Goal: Find specific page/section: Find specific page/section

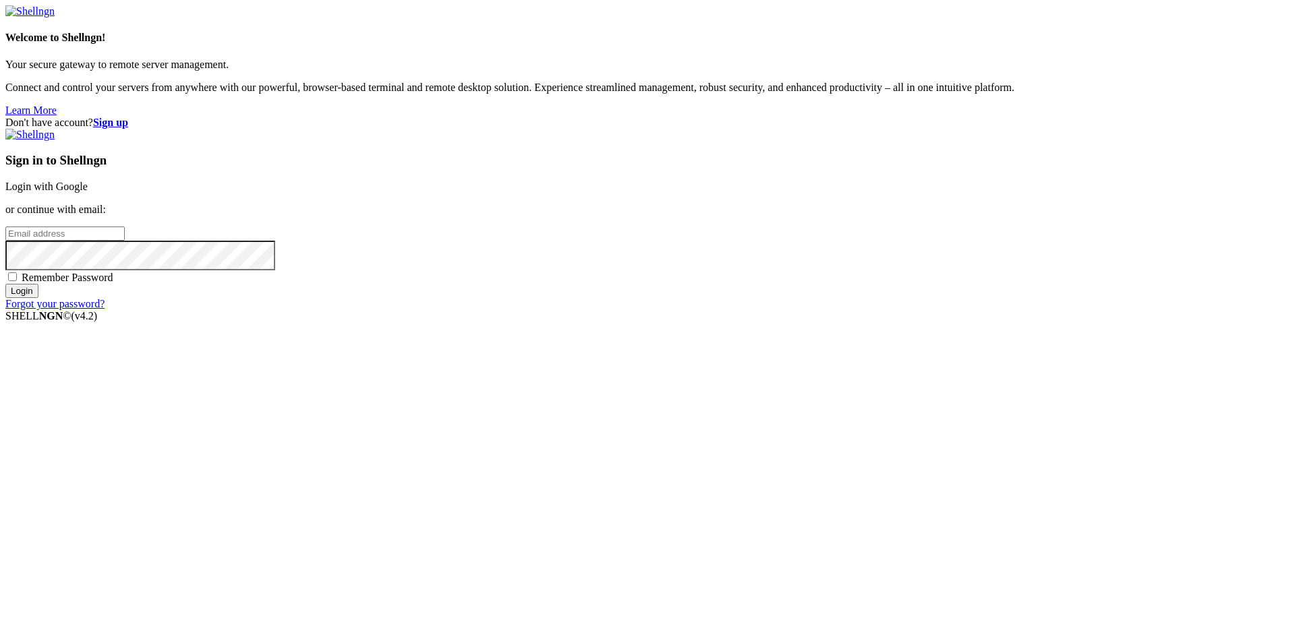
type input "[PERSON_NAME][EMAIL_ADDRESS][DOMAIN_NAME]"
click at [38, 298] on input "Login" at bounding box center [21, 291] width 33 height 14
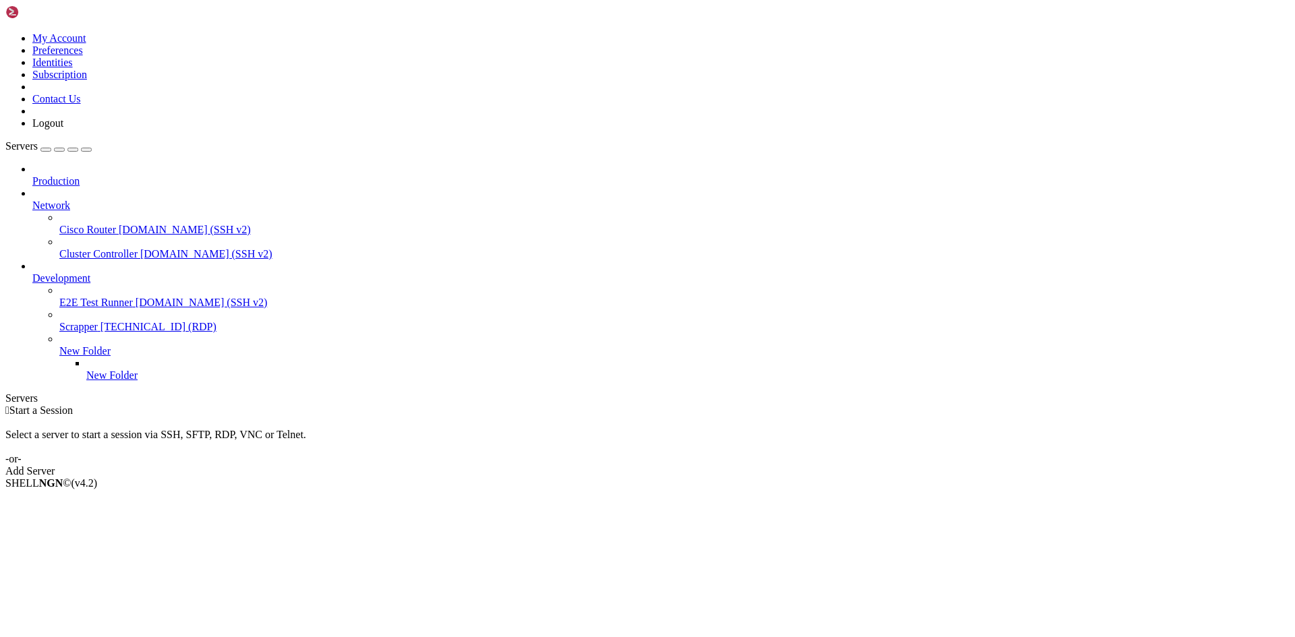
click at [90, 272] on span "Development" at bounding box center [61, 277] width 58 height 11
click at [32, 272] on icon at bounding box center [32, 272] width 0 height 0
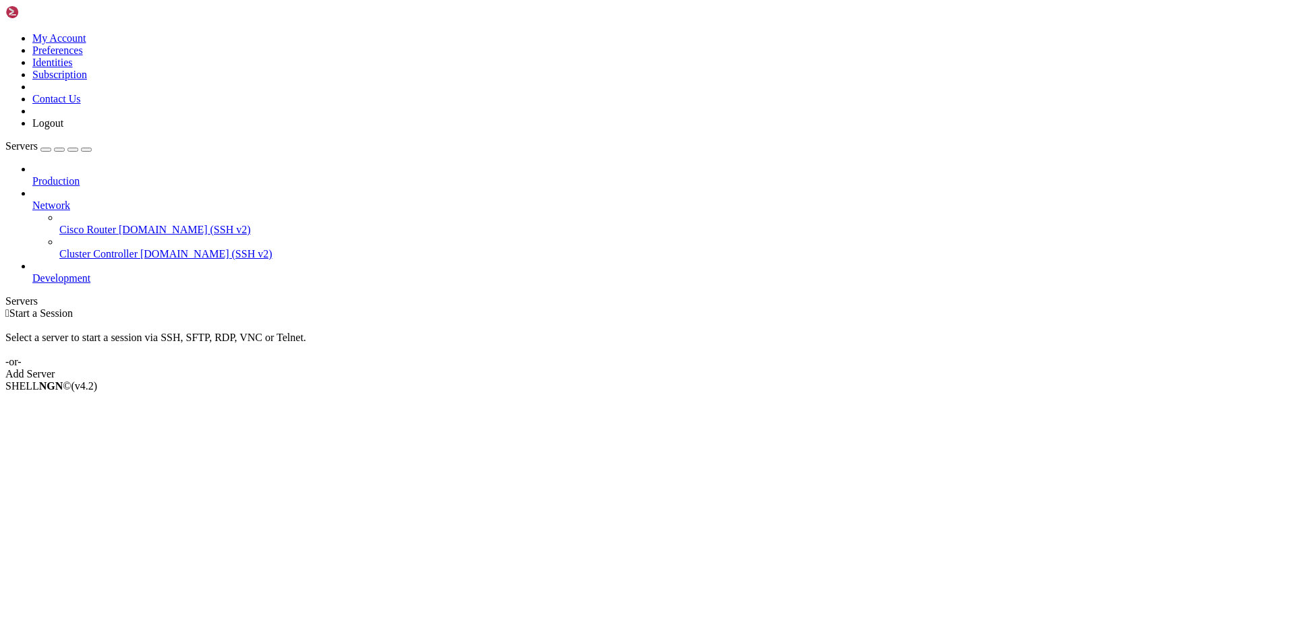
click at [32, 272] on icon at bounding box center [32, 272] width 0 height 0
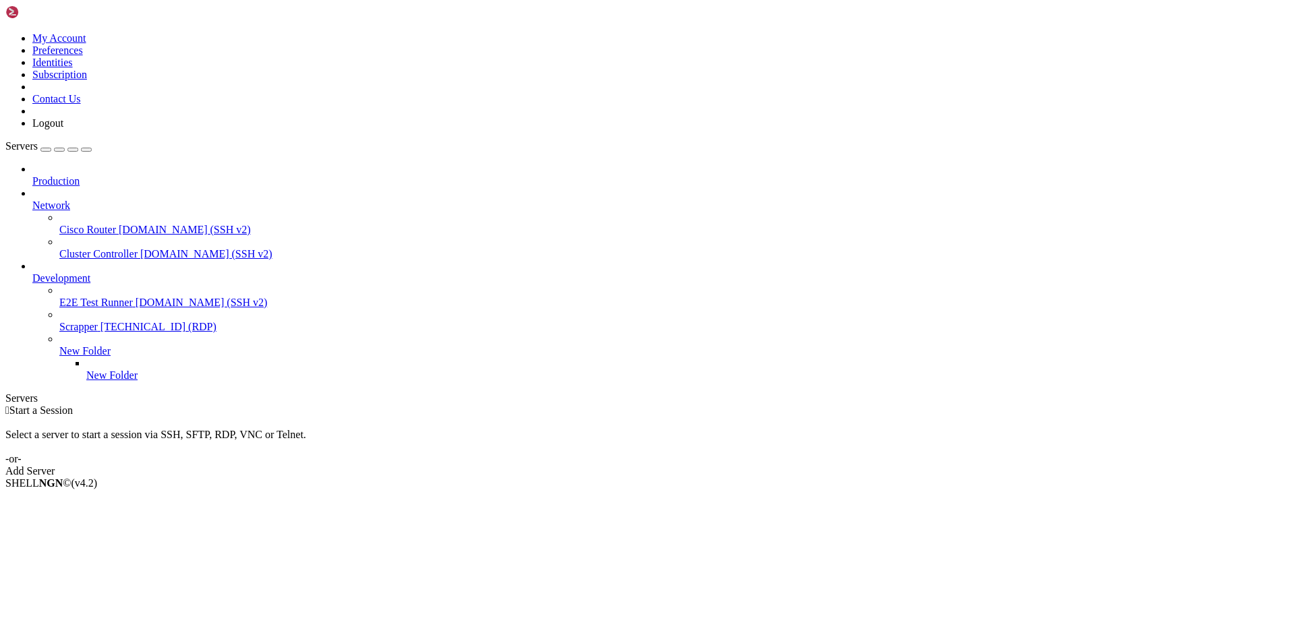
click at [32, 200] on icon at bounding box center [32, 200] width 0 height 0
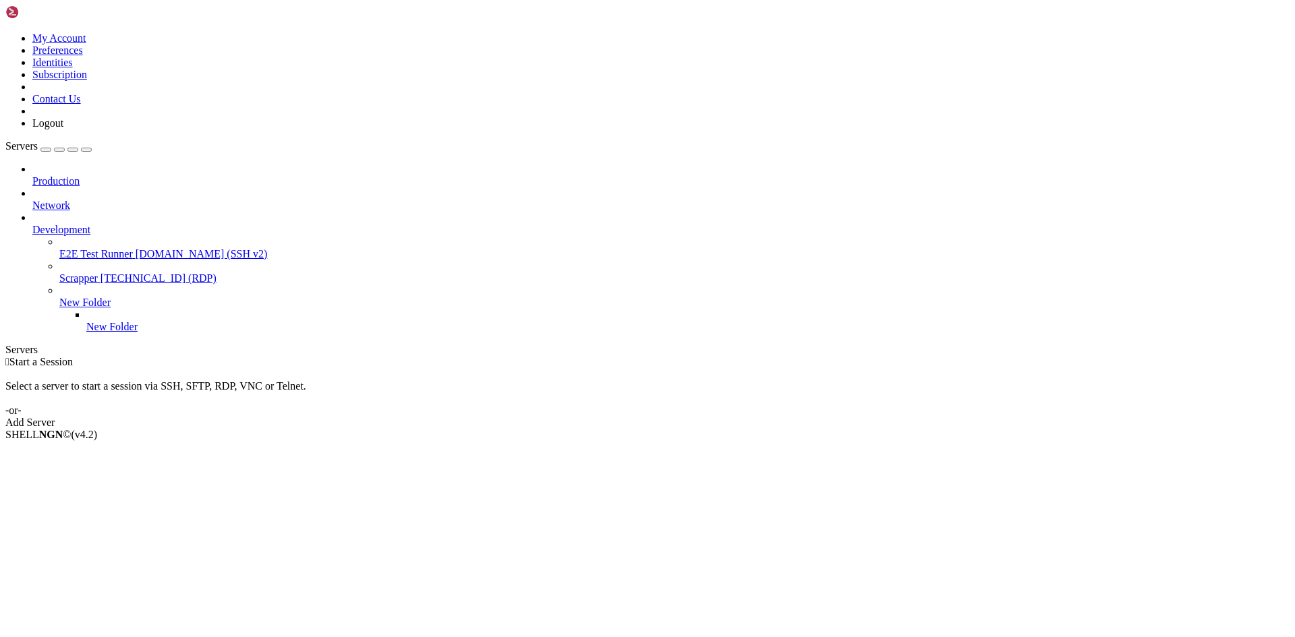
click at [32, 200] on icon at bounding box center [32, 200] width 0 height 0
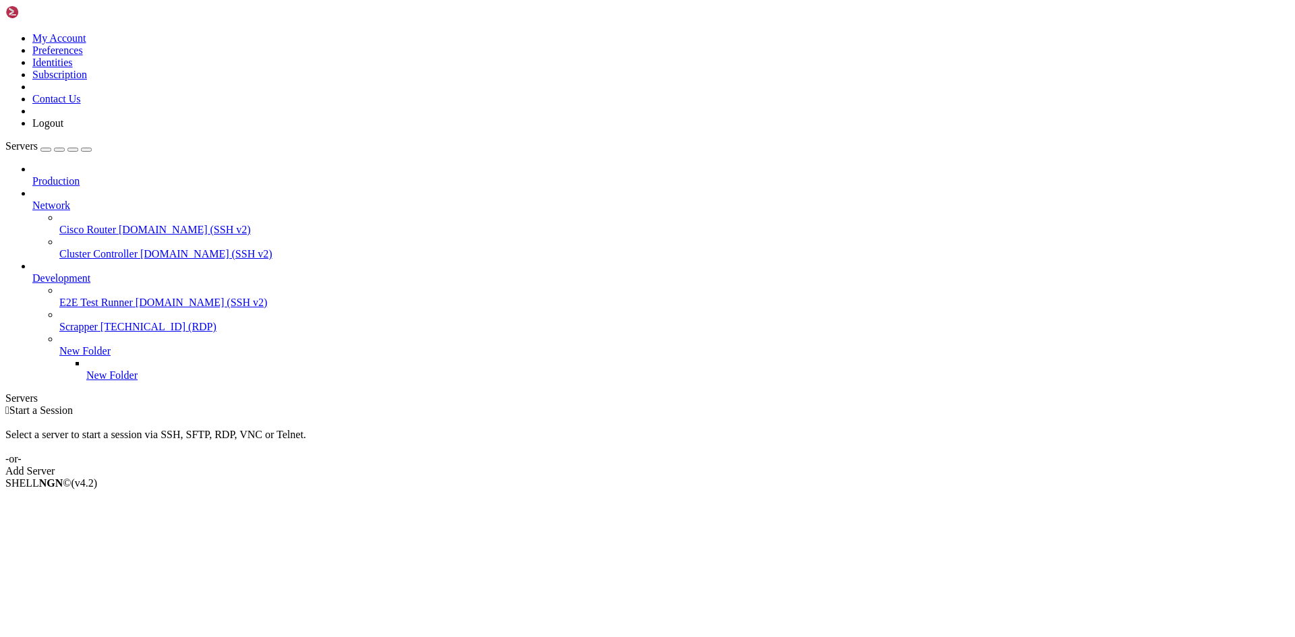
click at [80, 175] on span "Production" at bounding box center [55, 180] width 47 height 11
